Goal: Task Accomplishment & Management: Complete application form

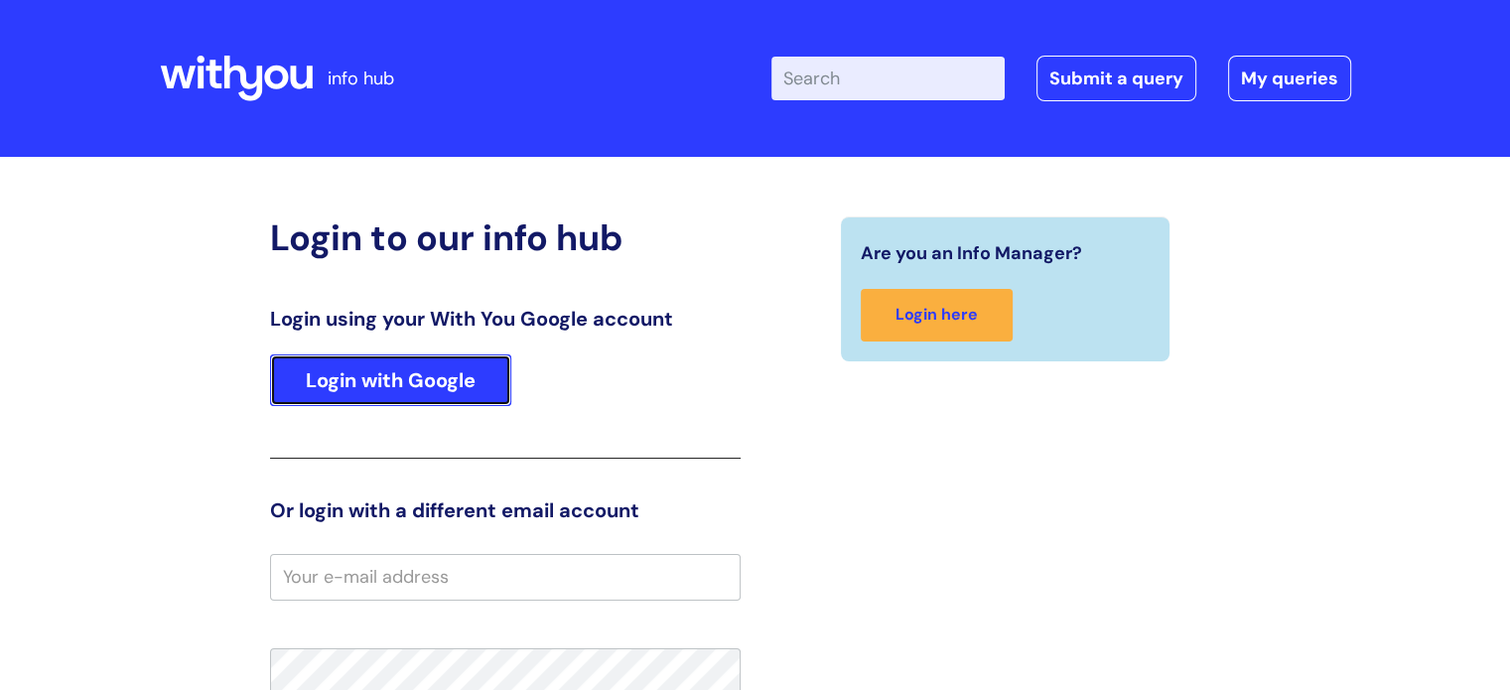
drag, startPoint x: 442, startPoint y: 382, endPoint x: 501, endPoint y: 382, distance: 59.6
click at [442, 382] on link "Login with Google" at bounding box center [390, 380] width 241 height 52
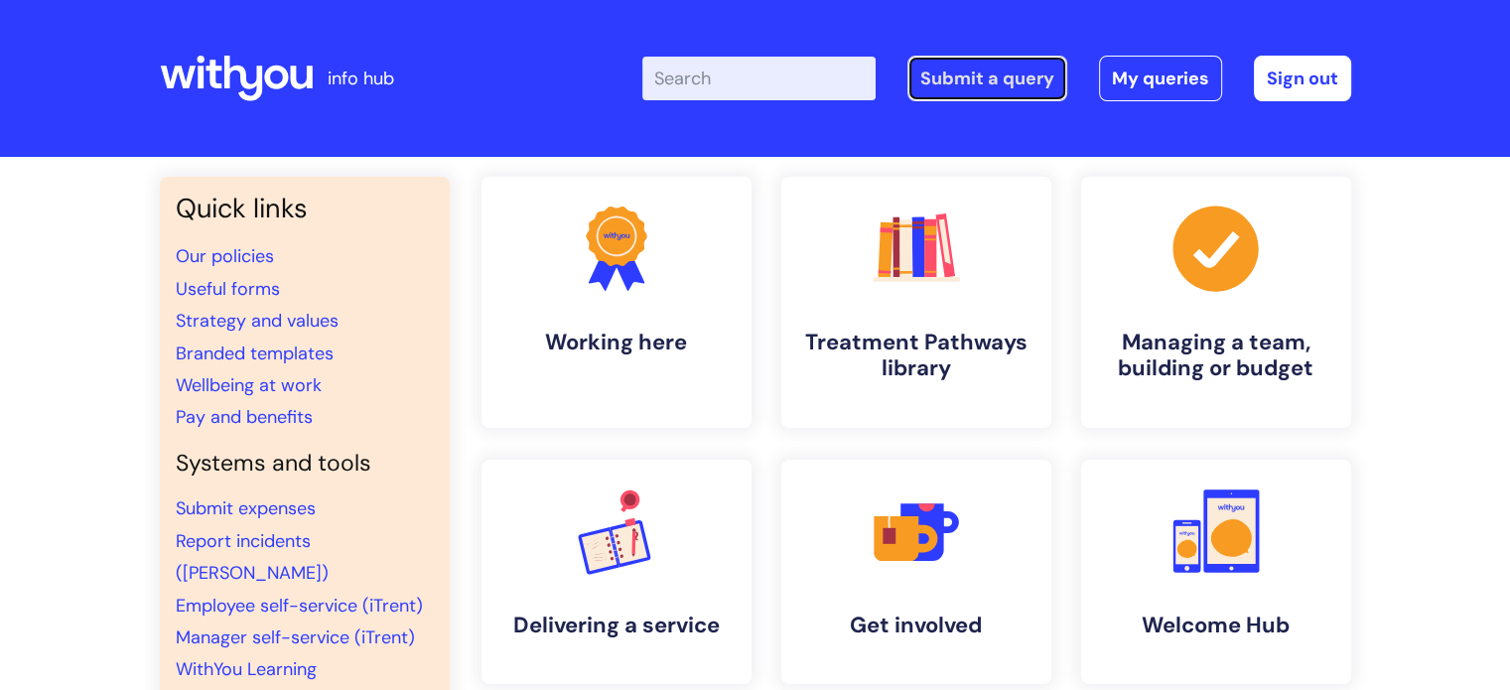
click at [993, 79] on link "Submit a query" at bounding box center [987, 79] width 160 height 46
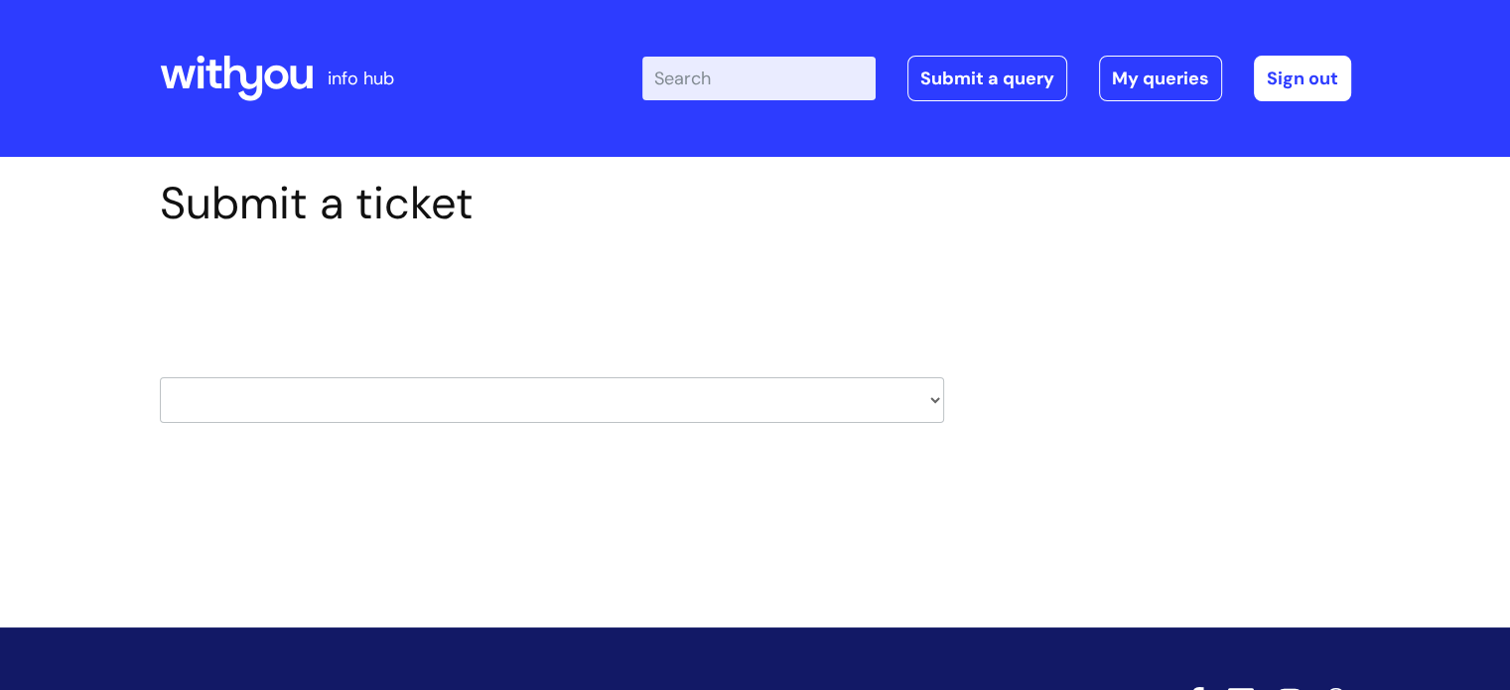
click at [933, 400] on select "HR / People IT and Support Clinical Drug Alerts Finance Accounts Data Support T…" at bounding box center [552, 400] width 784 height 46
select select "it_and_support"
click at [160, 377] on select "HR / People IT and Support Clinical Drug Alerts Finance Accounts Data Support T…" at bounding box center [552, 400] width 784 height 46
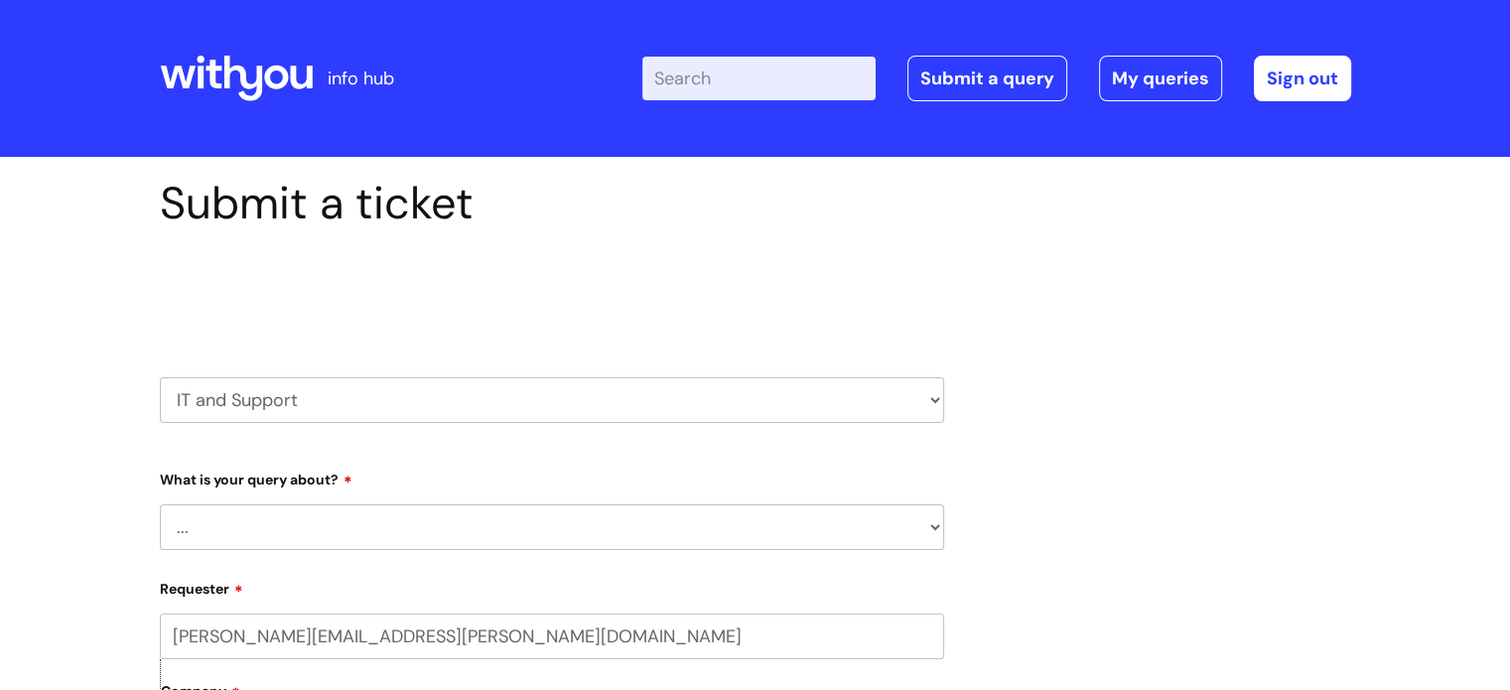
scroll to position [199, 0]
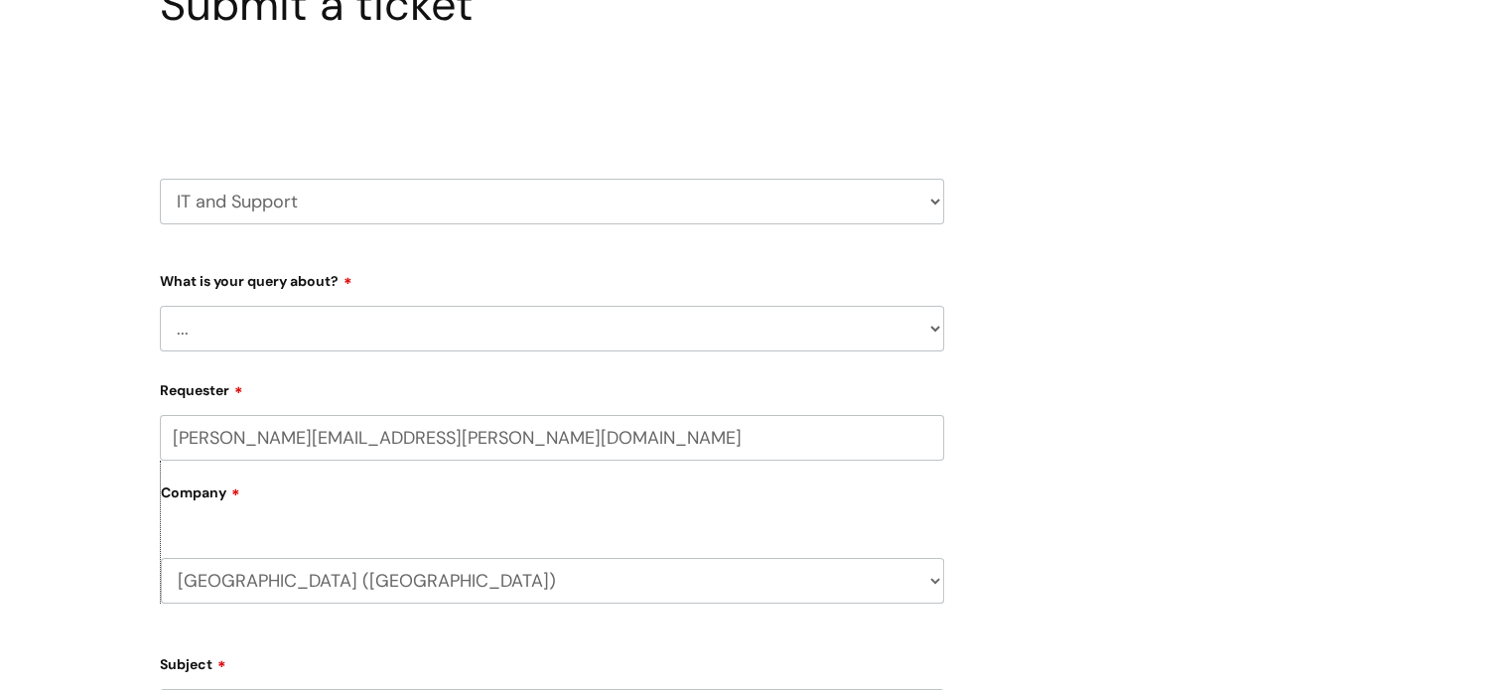
click at [937, 333] on select "... Mobile Phone Reset & MFA Accounts, Starters and Leavers IT Hardware issue I…" at bounding box center [552, 329] width 784 height 46
select select "System/software"
click at [160, 306] on select "... Mobile Phone Reset & MFA Accounts, Starters and Leavers IT Hardware issue I…" at bounding box center [552, 329] width 784 height 46
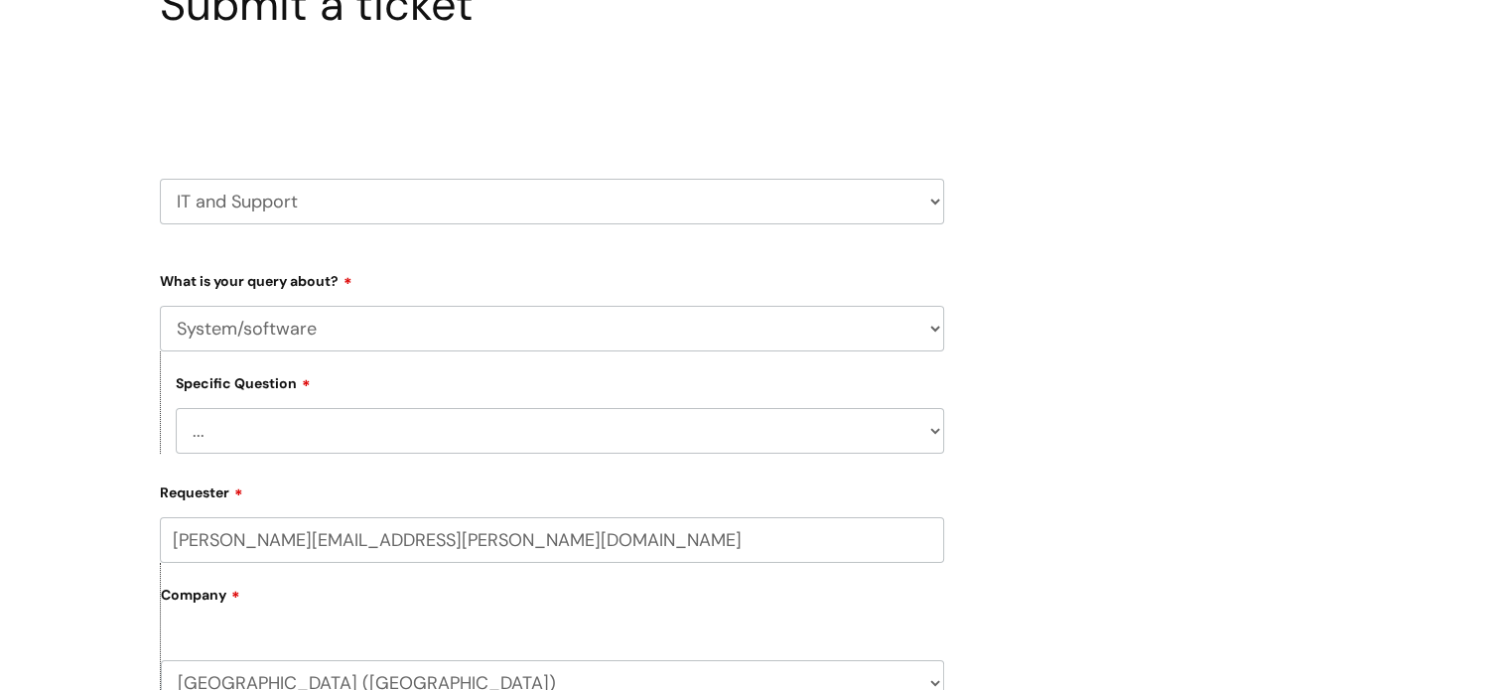
click at [933, 429] on select "... Halo PCMIS Iaptus NHS Email CJSM Email Mitel Another System Google (Workspa…" at bounding box center [560, 431] width 768 height 46
select select "NHS Email"
click at [176, 408] on select "... Halo PCMIS Iaptus NHS Email CJSM Email Mitel Another System Google (Workspa…" at bounding box center [560, 431] width 768 height 46
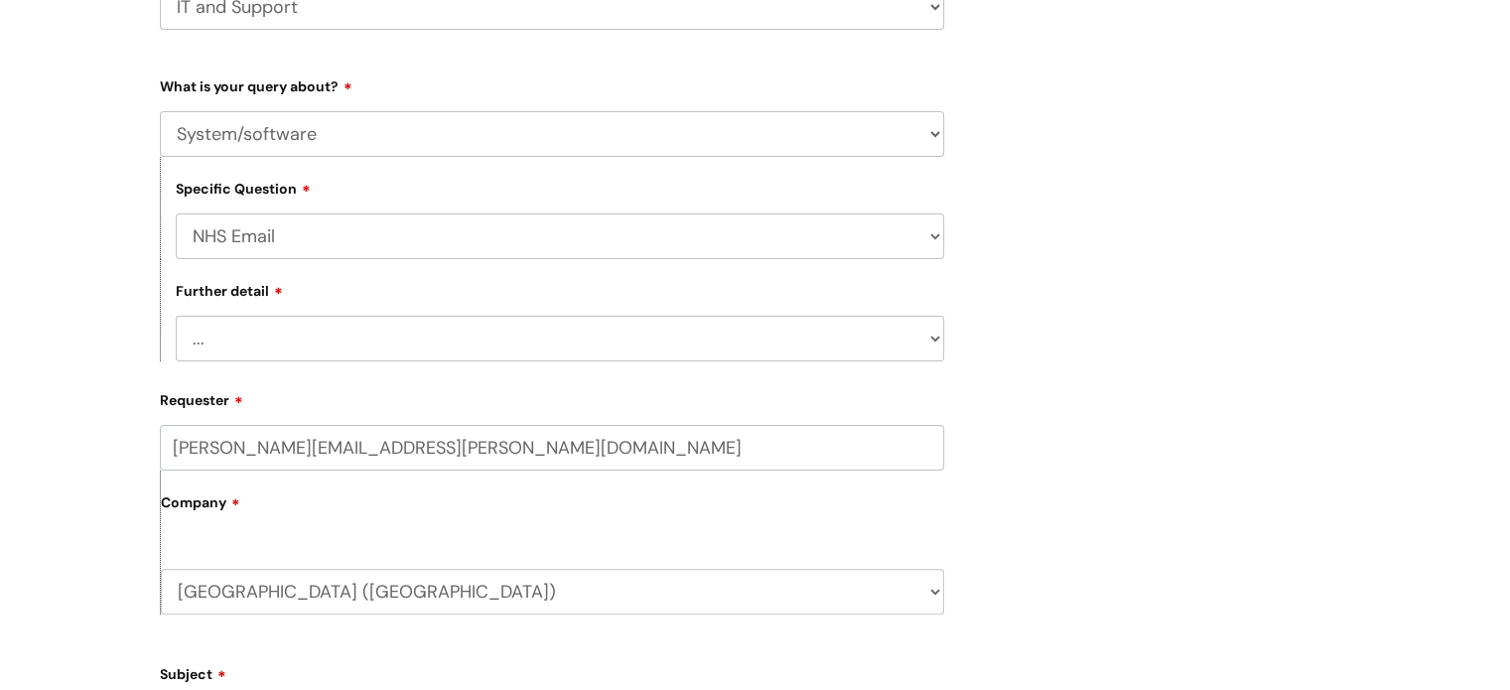
scroll to position [397, 0]
click at [932, 340] on select "... I’m having a problem logging into NHS.net I can’t send email in NHS.net I a…" at bounding box center [560, 335] width 768 height 46
select select "Something else"
click at [176, 313] on select "... I’m having a problem logging into NHS.net I can’t send email in NHS.net I a…" at bounding box center [560, 335] width 768 height 46
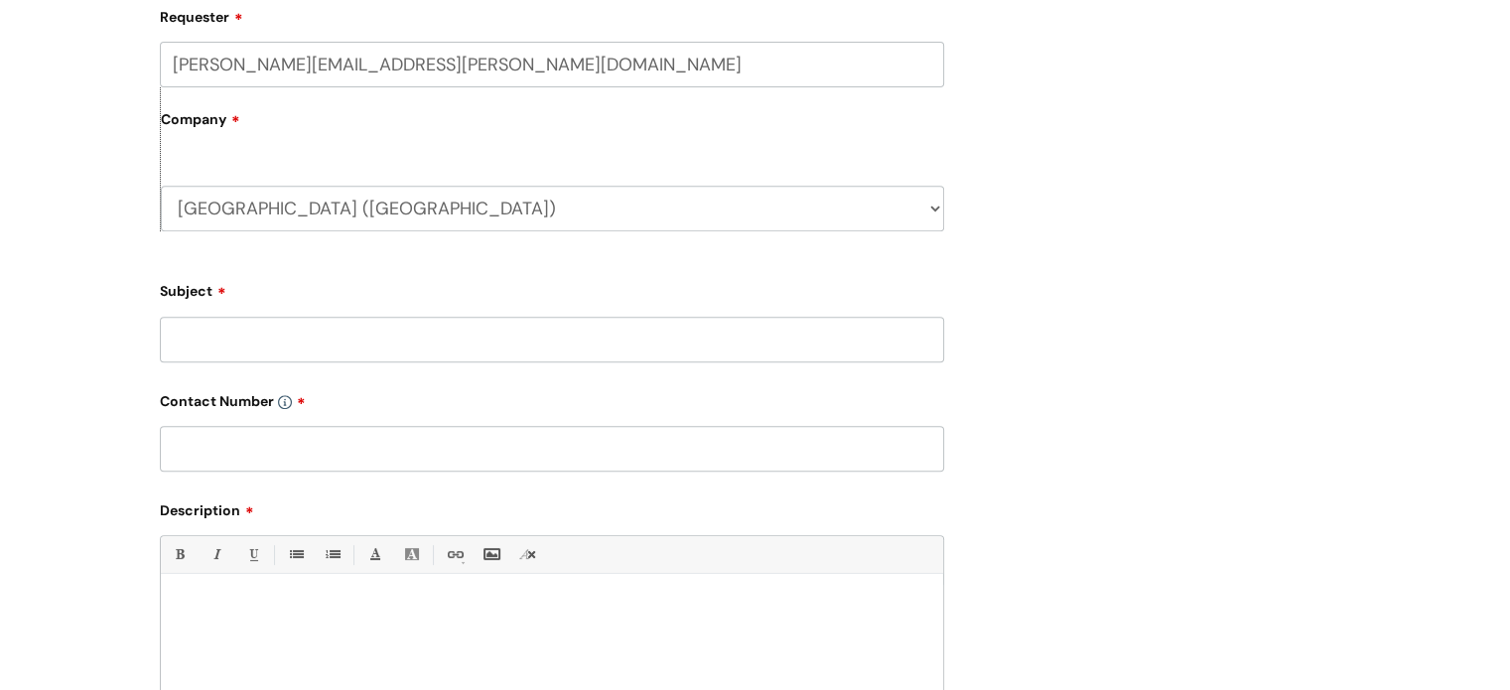
scroll to position [794, 0]
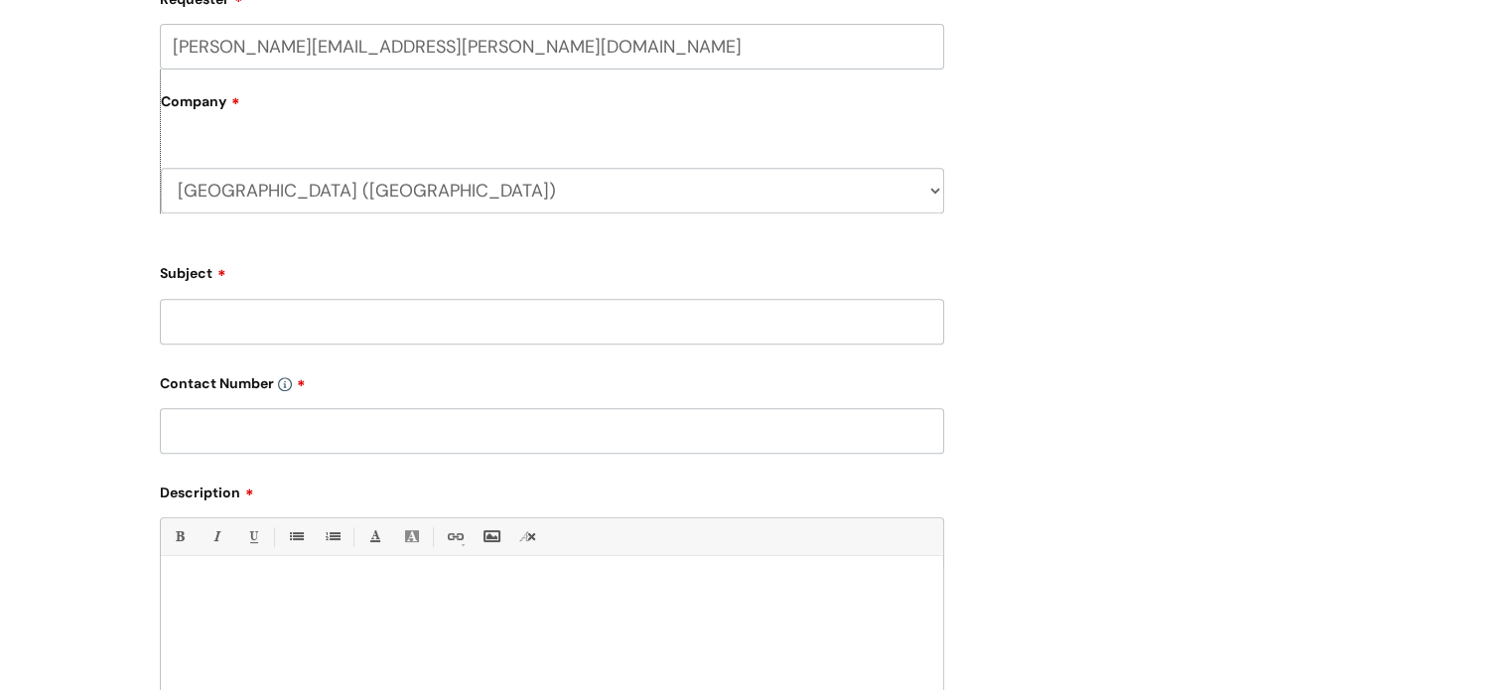
click at [263, 324] on input "Subject" at bounding box center [552, 322] width 784 height 46
type input "Grimsby group email"
click at [238, 581] on div at bounding box center [552, 635] width 782 height 137
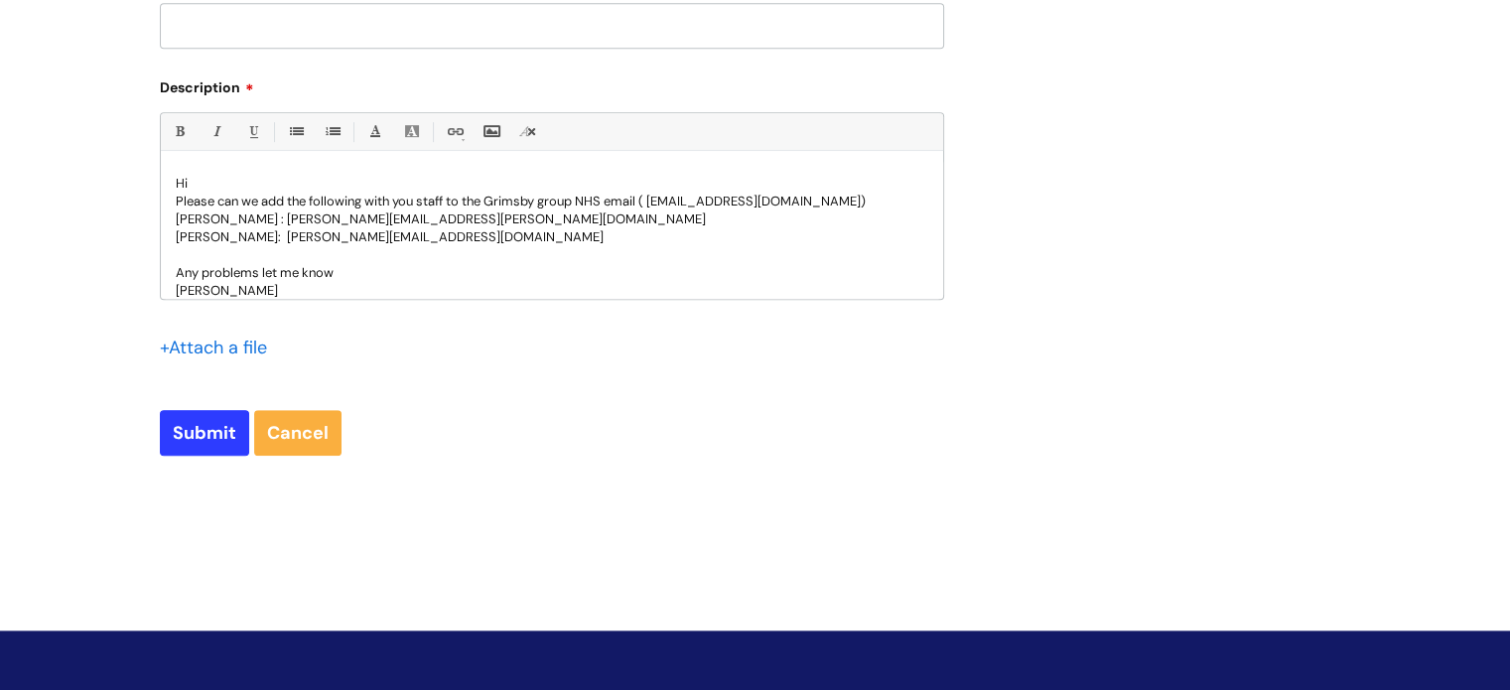
scroll to position [1206, 0]
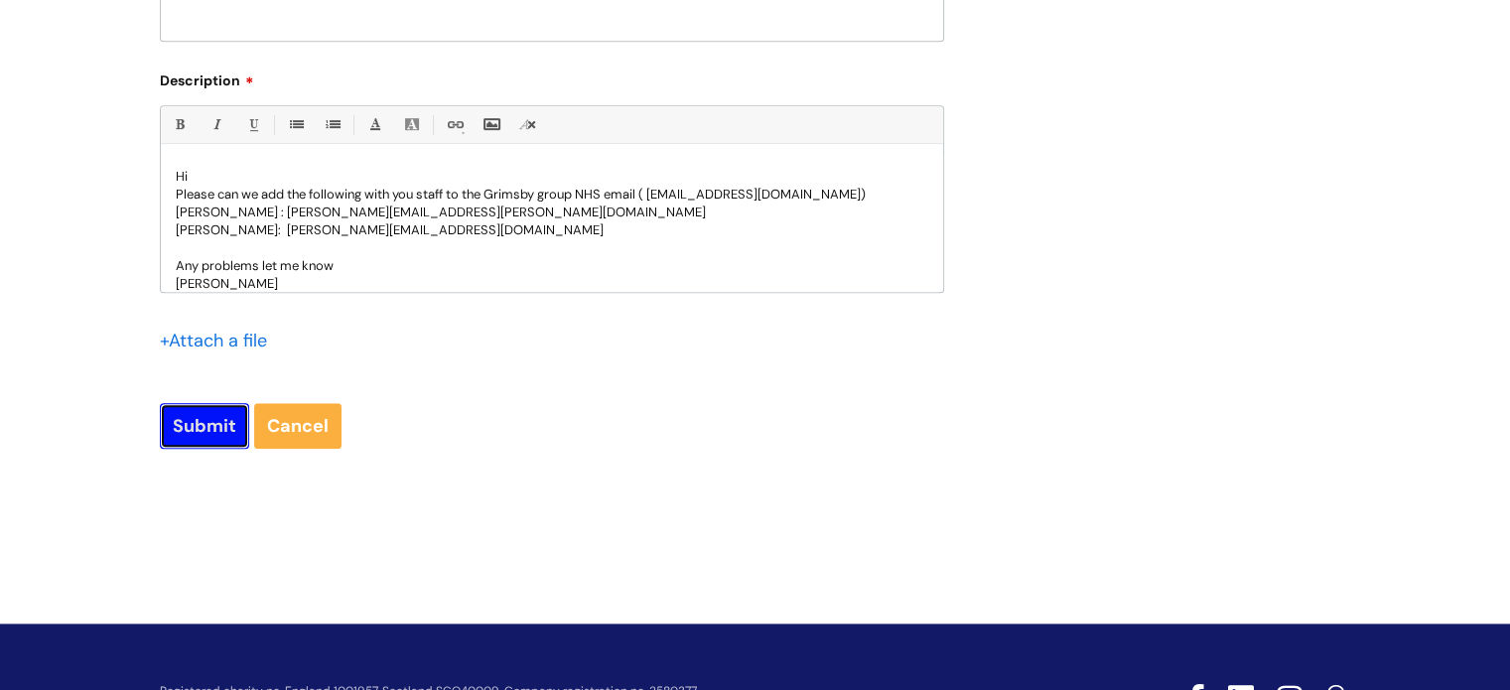
click at [188, 432] on input "Submit" at bounding box center [204, 426] width 89 height 46
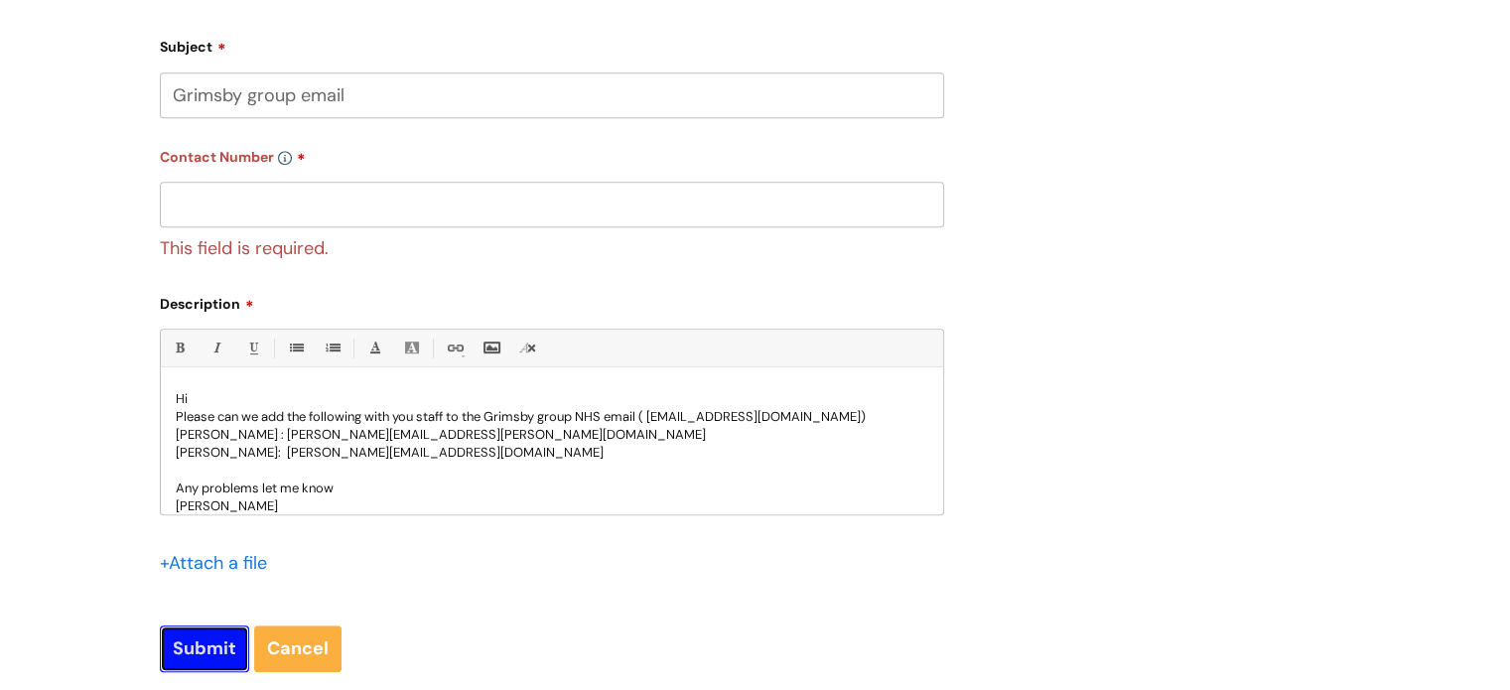
scroll to position [1007, 0]
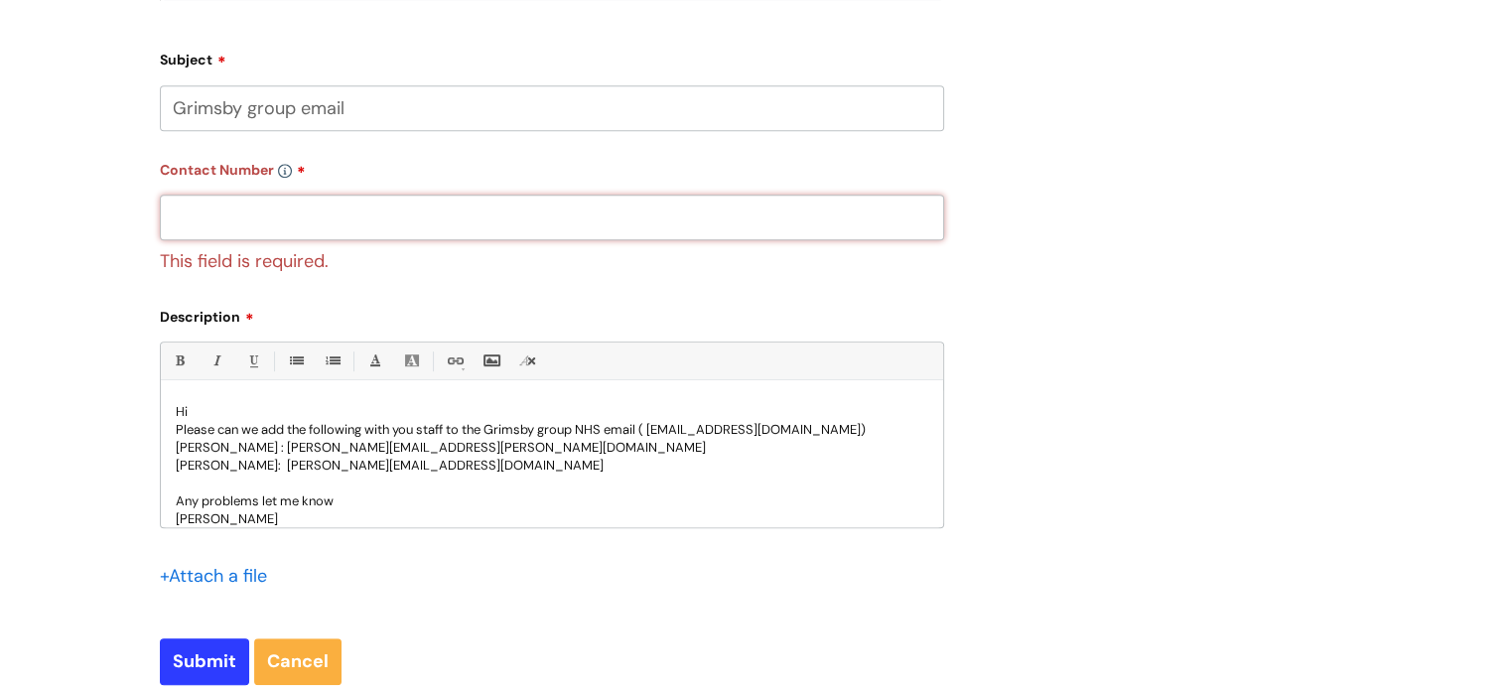
click at [209, 224] on input "text" at bounding box center [552, 218] width 784 height 46
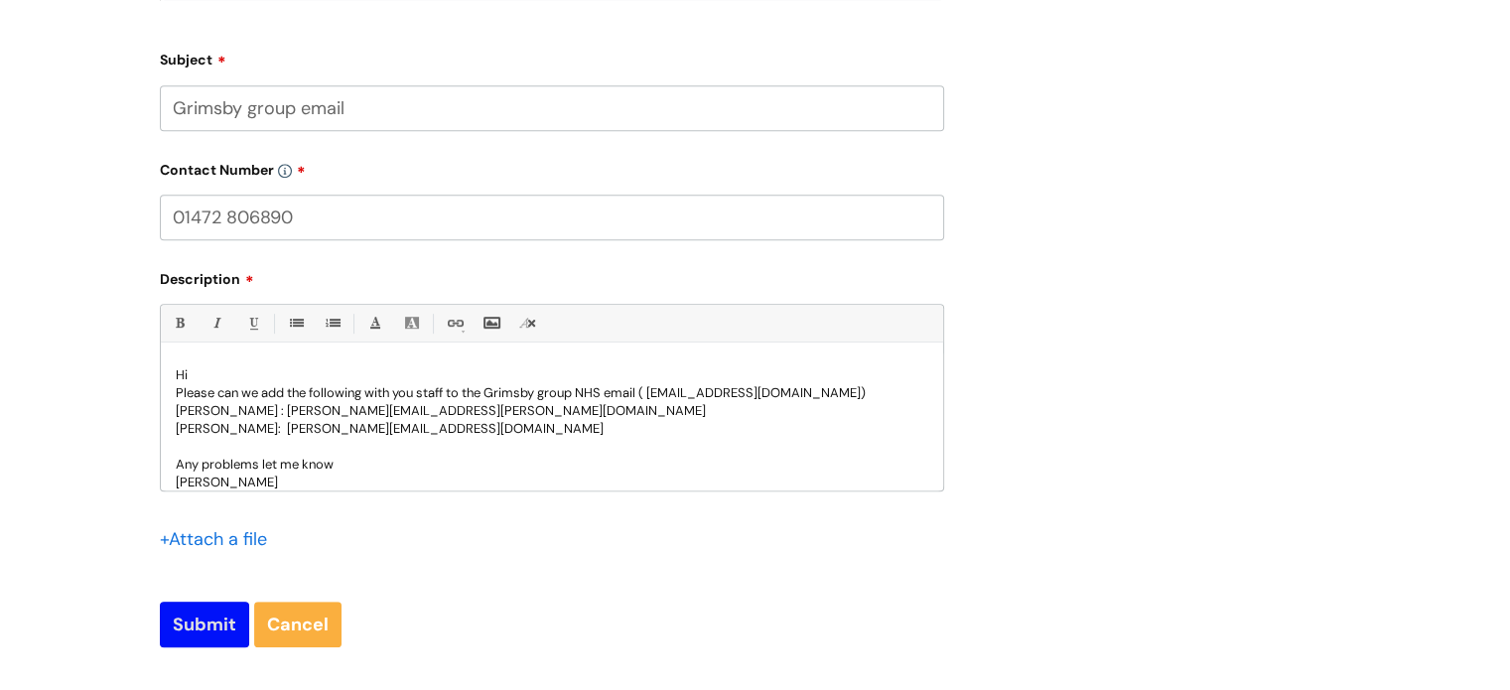
type input "01472 806890"
click at [205, 628] on input "Submit" at bounding box center [204, 624] width 89 height 46
type input "Please Wait..."
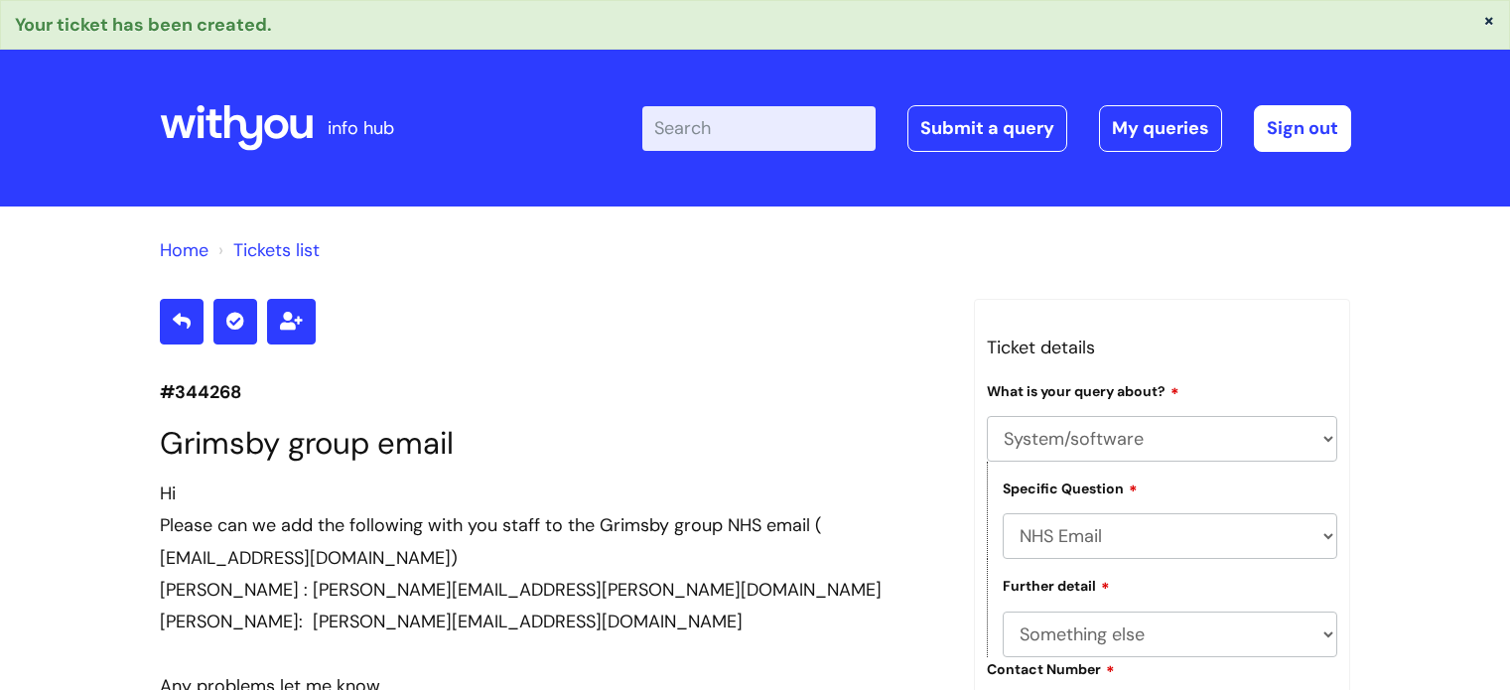
select select "System/software"
select select "NHS Email"
select select "Something else"
